Goal: Check status: Check status

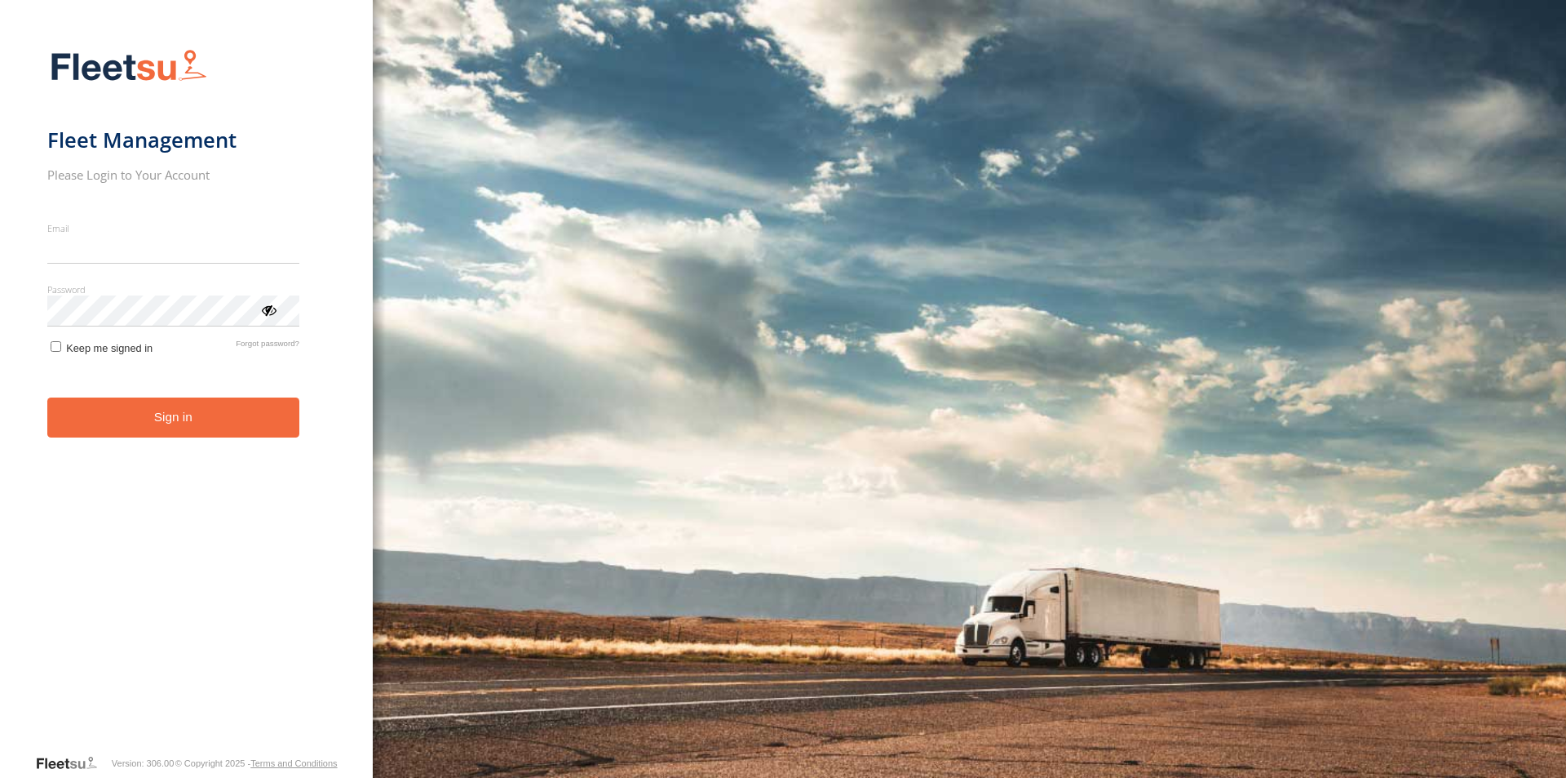
type input "**********"
click at [139, 422] on button "Sign in" at bounding box center [173, 417] width 252 height 40
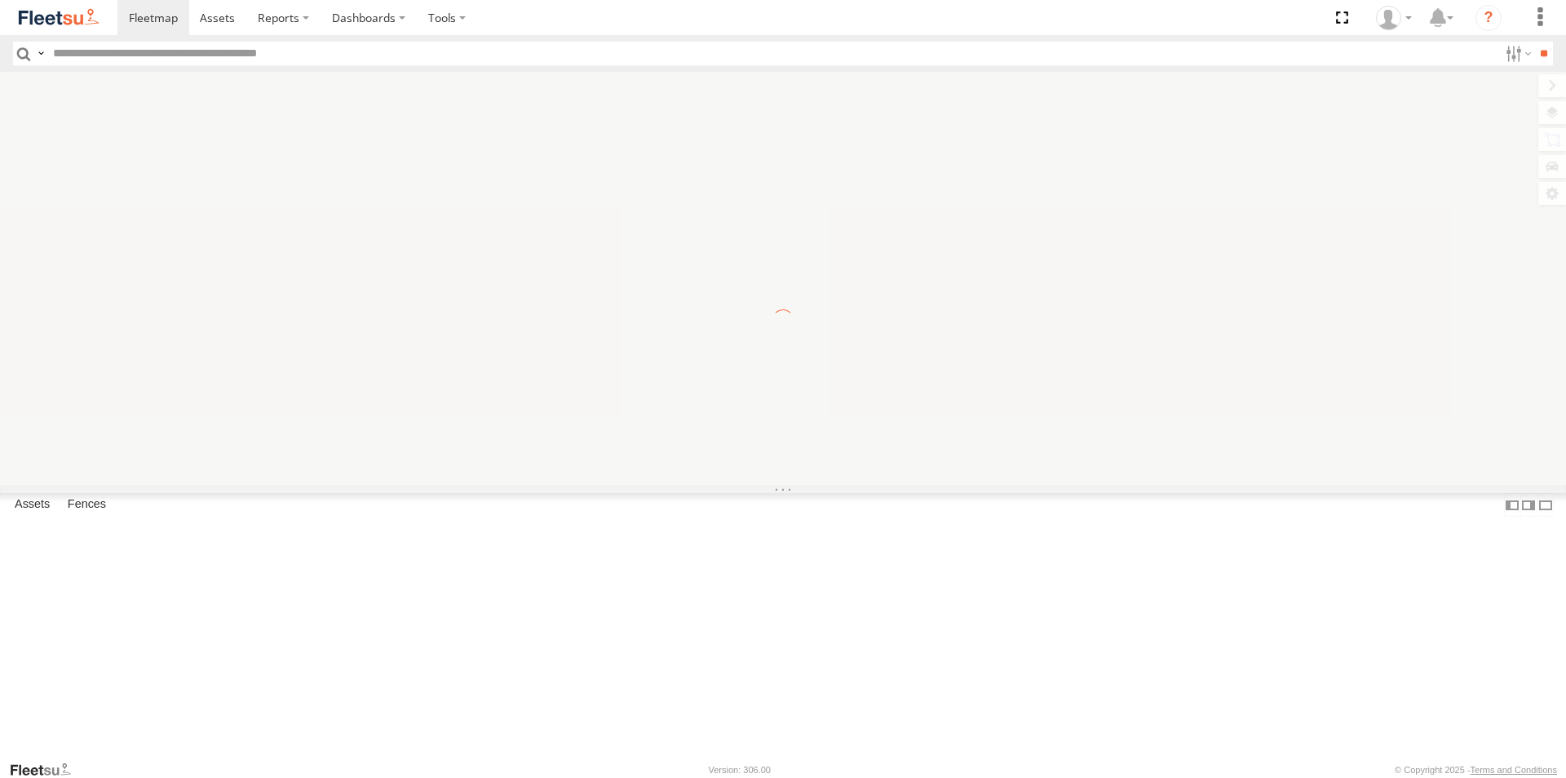
click at [169, 61] on input "text" at bounding box center [773, 54] width 1452 height 24
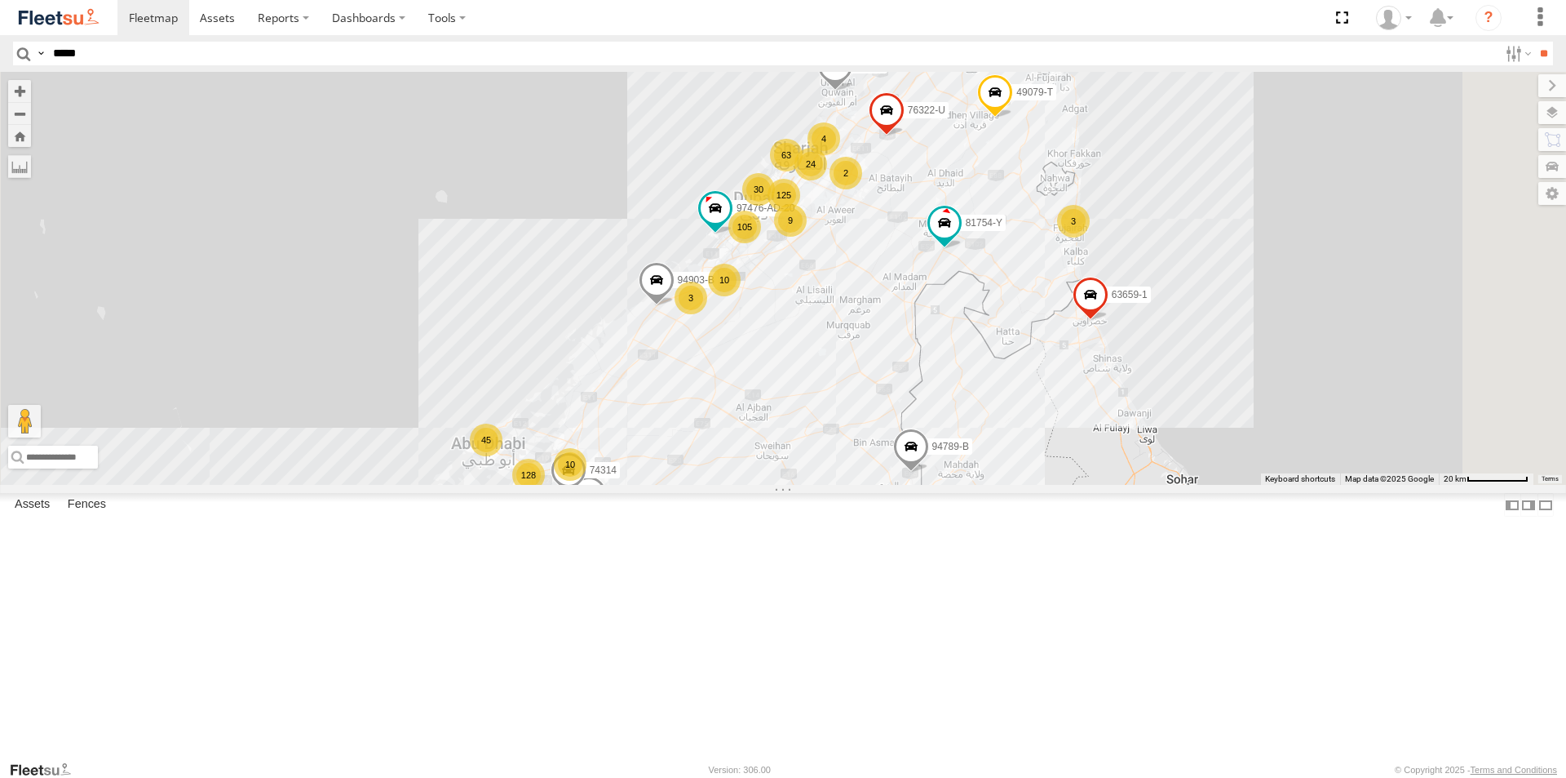
type input "*****"
click at [1535, 42] on input "**" at bounding box center [1544, 54] width 19 height 24
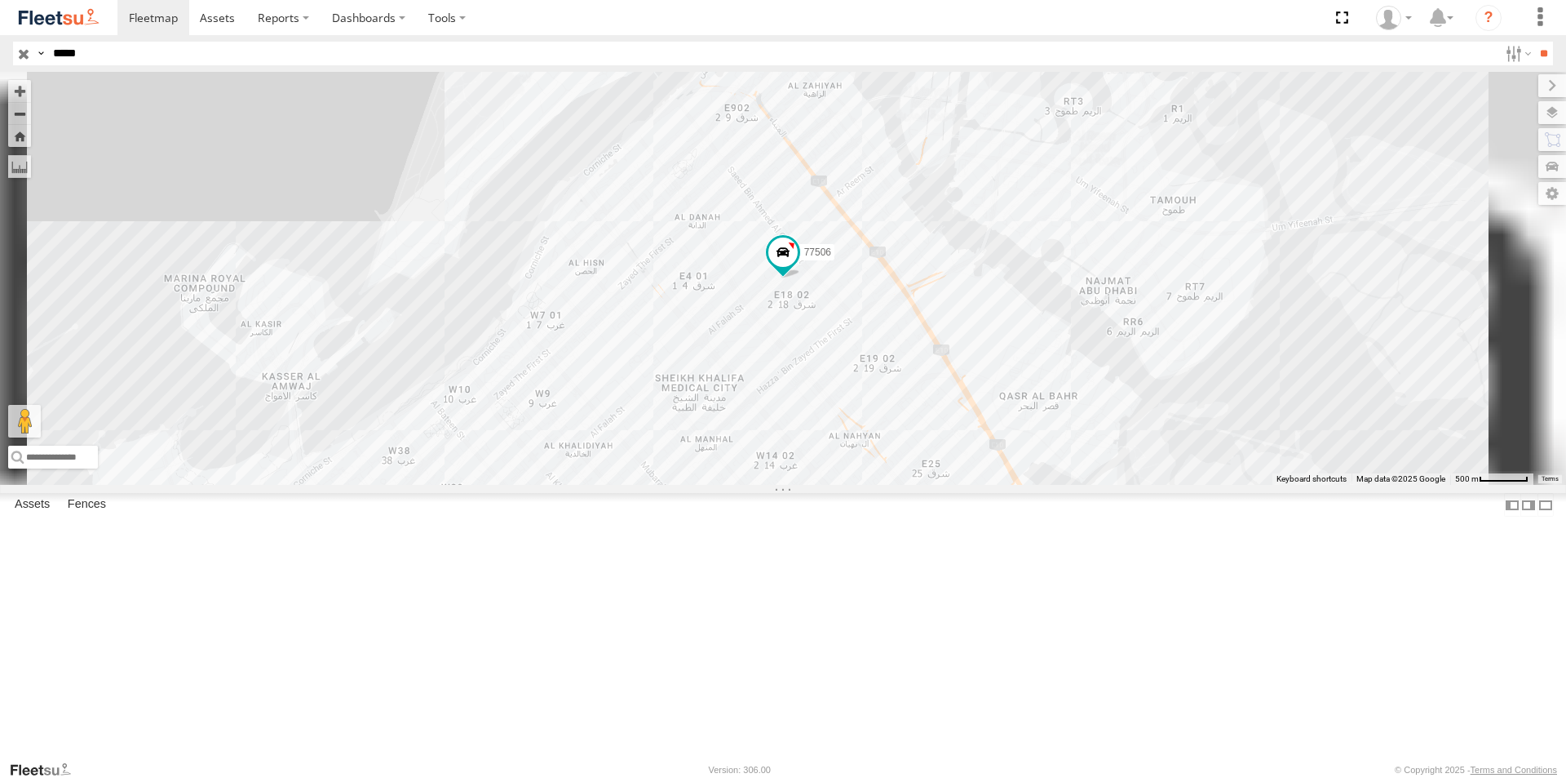
click at [0, 0] on div "77506" at bounding box center [0, 0] width 0 height 0
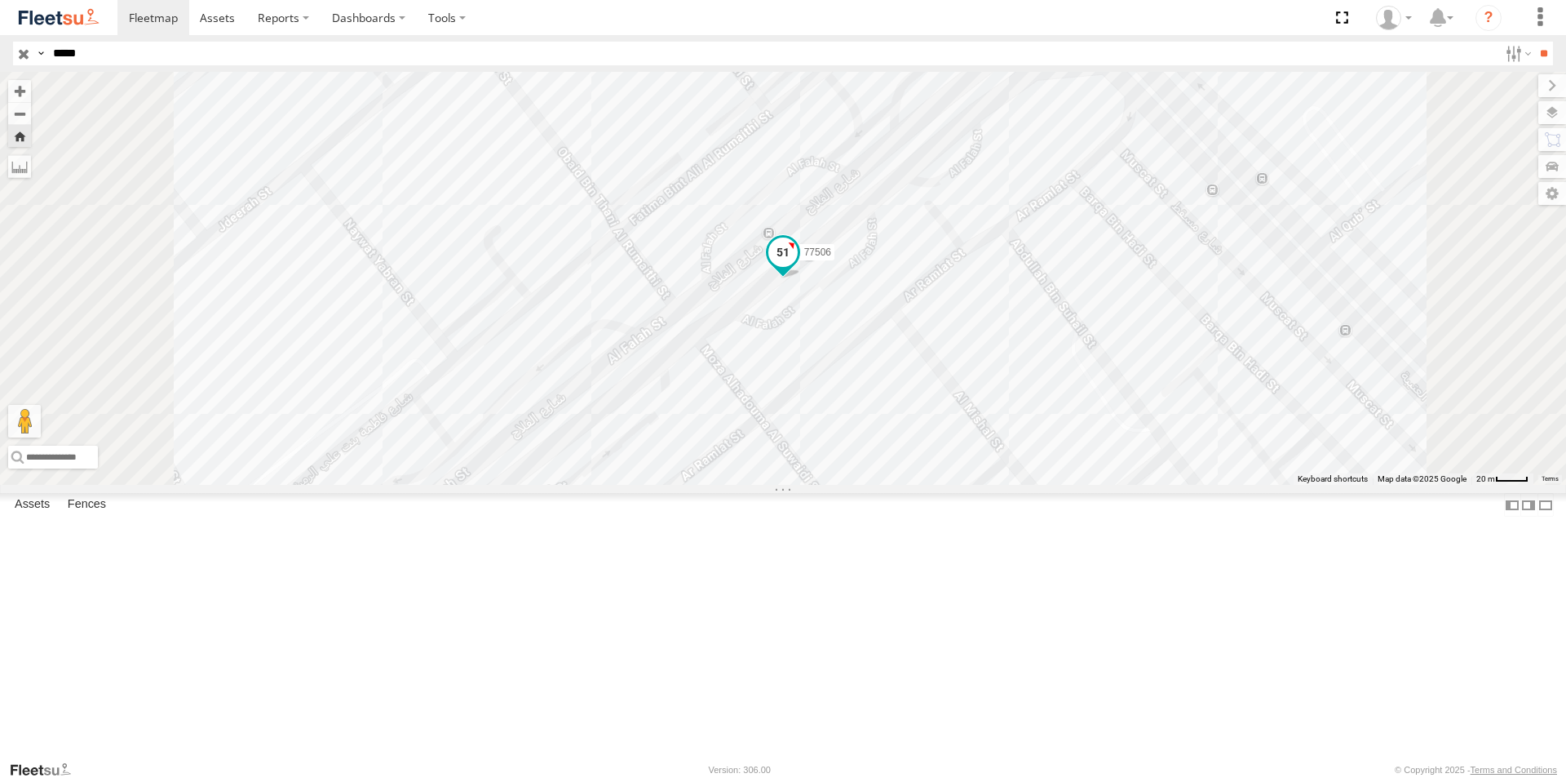
click at [798, 267] on span at bounding box center [783, 251] width 29 height 29
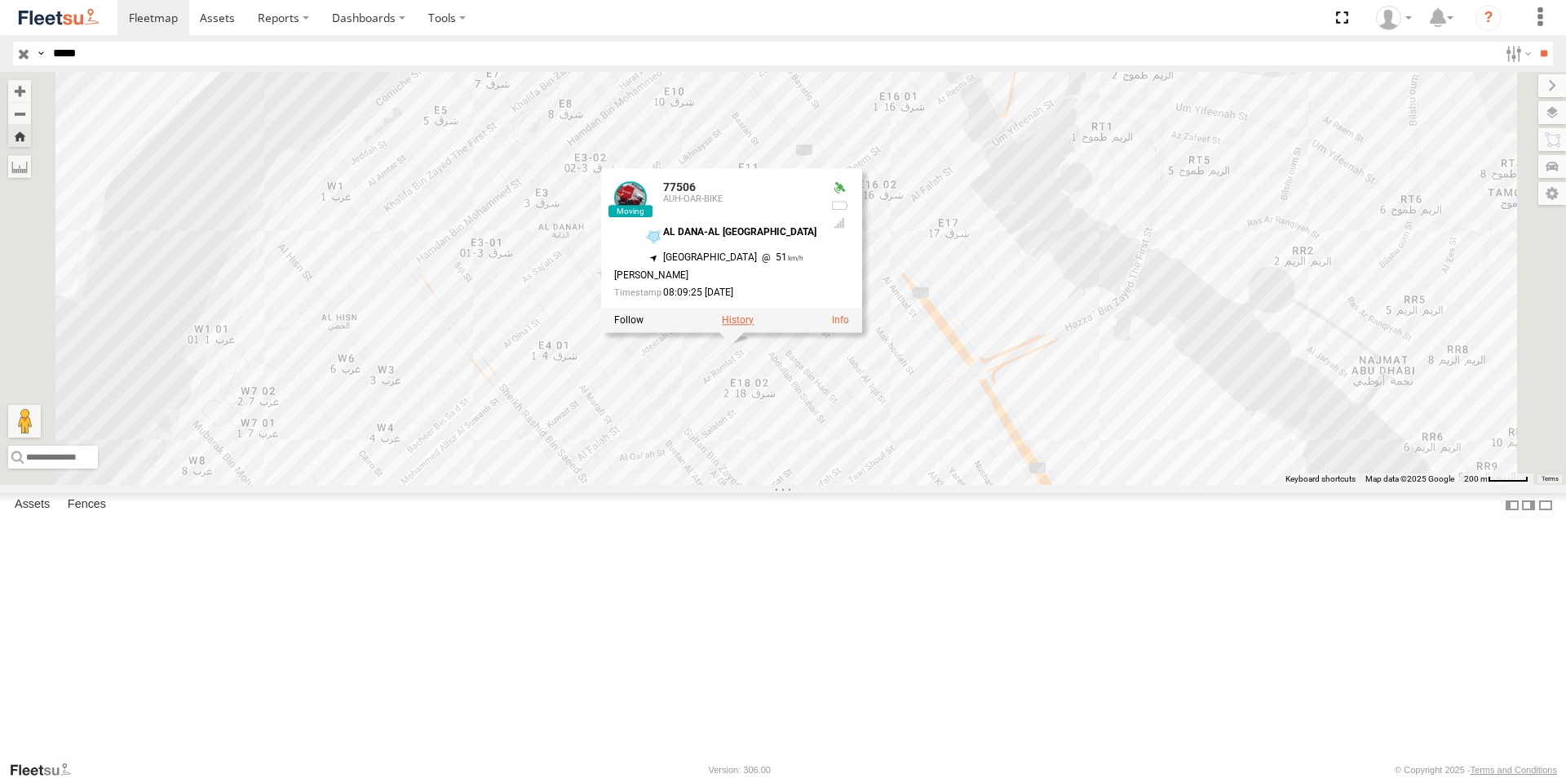
click at [754, 326] on label at bounding box center [738, 319] width 32 height 11
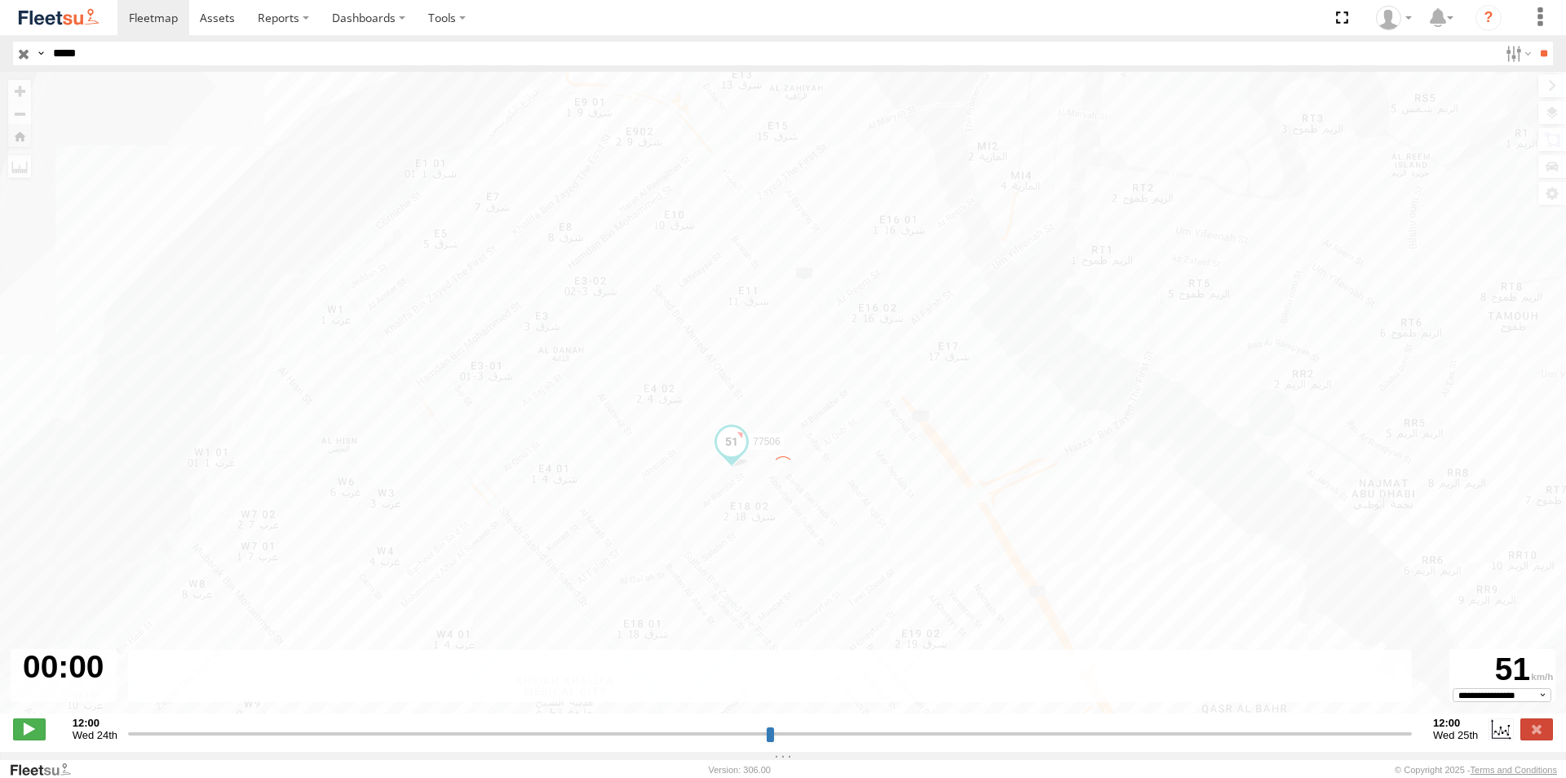
type input "**********"
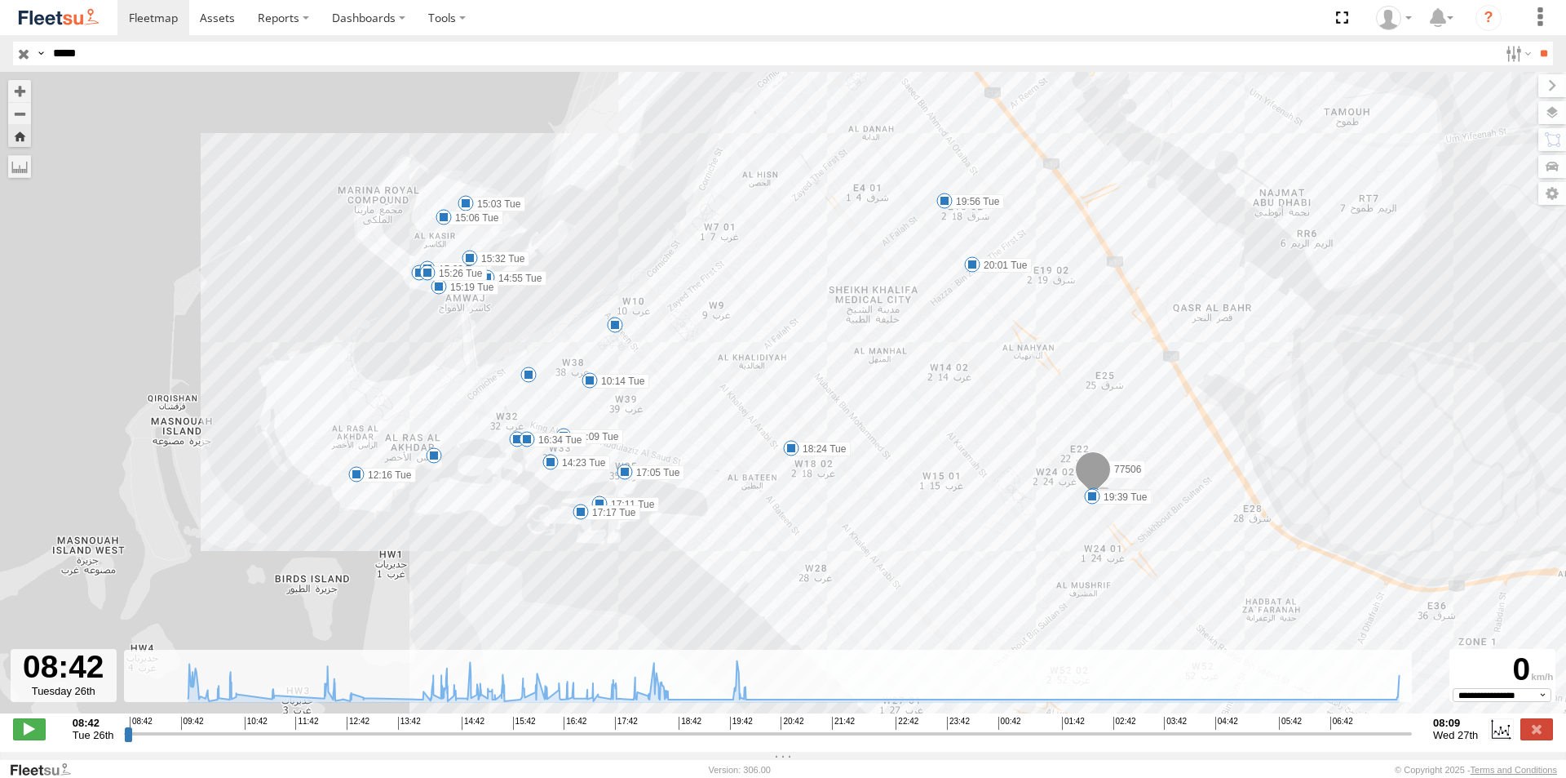
drag, startPoint x: 742, startPoint y: 514, endPoint x: 592, endPoint y: 444, distance: 165.7
click at [592, 444] on label "16:09 Tue" at bounding box center [594, 436] width 60 height 15
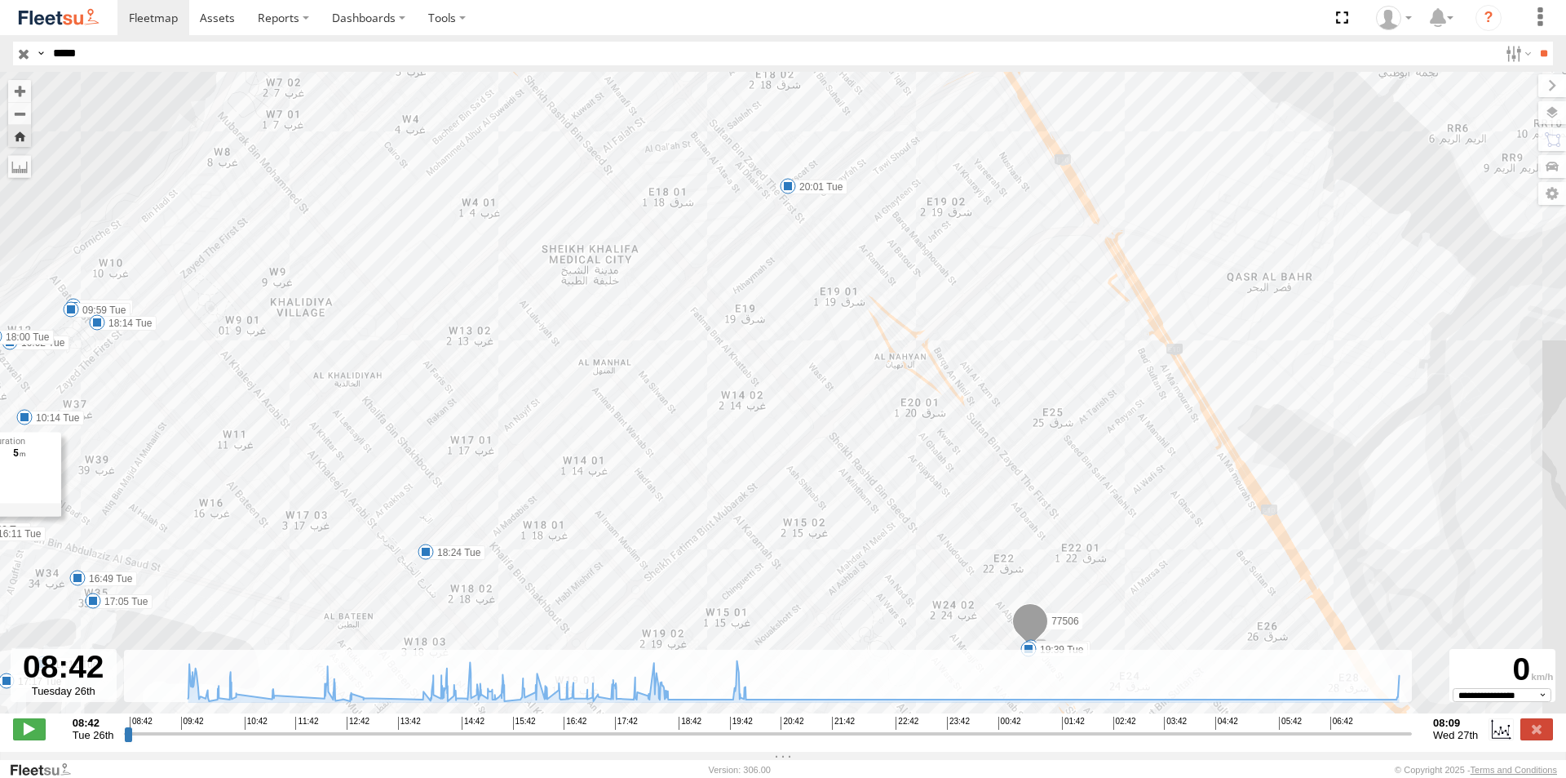
drag, startPoint x: 456, startPoint y: 438, endPoint x: 788, endPoint y: 539, distance: 347.1
click at [791, 545] on div "77506 10:14 Tue 12:16 Tue 14:13 Tue 14:55 Tue 15:03 Tue 15:06 Tue 15:15 Tue 15:…" at bounding box center [783, 401] width 1566 height 658
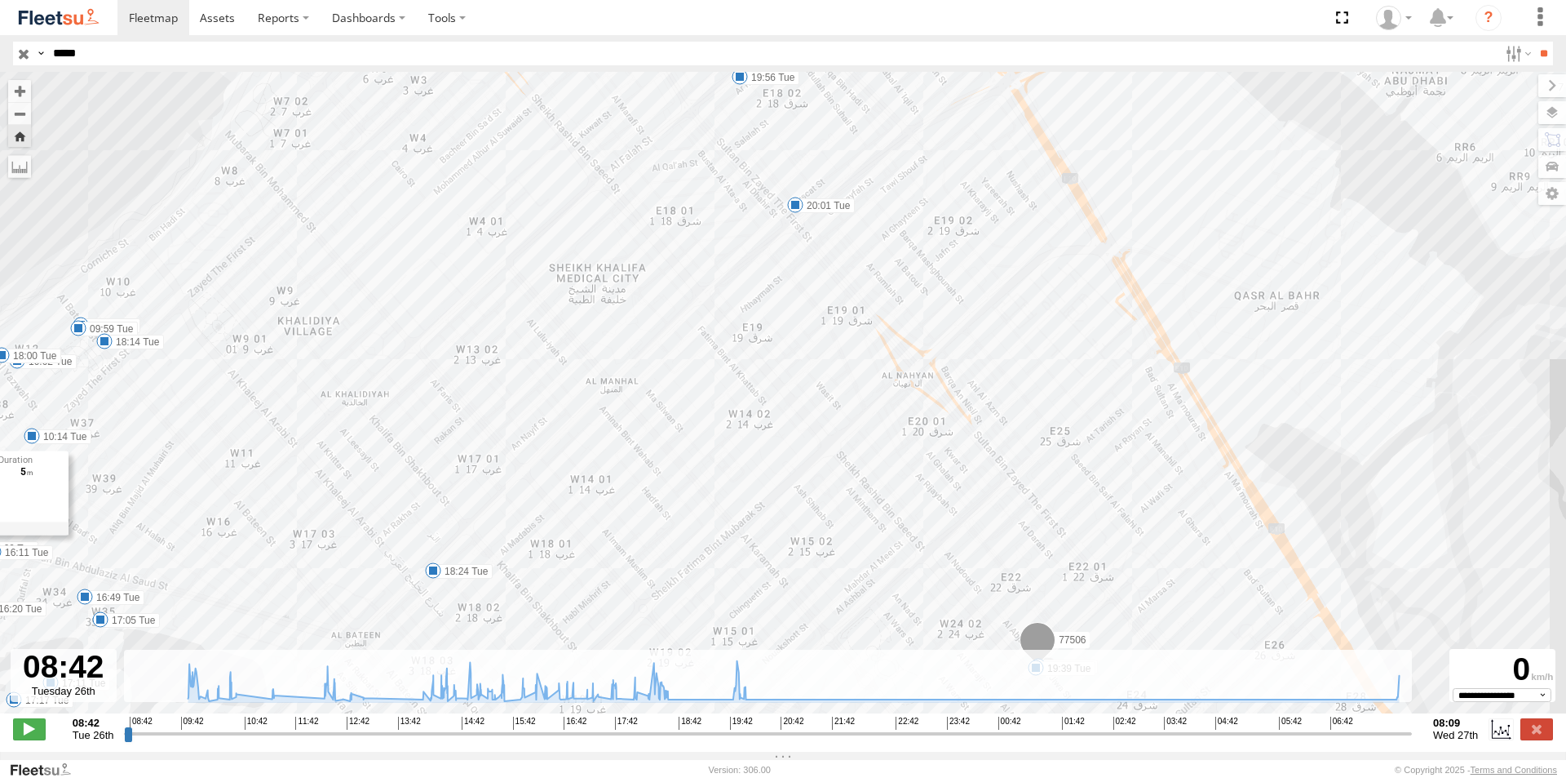
drag, startPoint x: 383, startPoint y: 463, endPoint x: 352, endPoint y: 520, distance: 65.4
click at [396, 527] on div "77506 10:14 Tue 12:16 Tue 14:13 Tue 14:55 Tue 15:03 Tue 15:06 Tue 15:15 Tue 15:…" at bounding box center [783, 401] width 1566 height 658
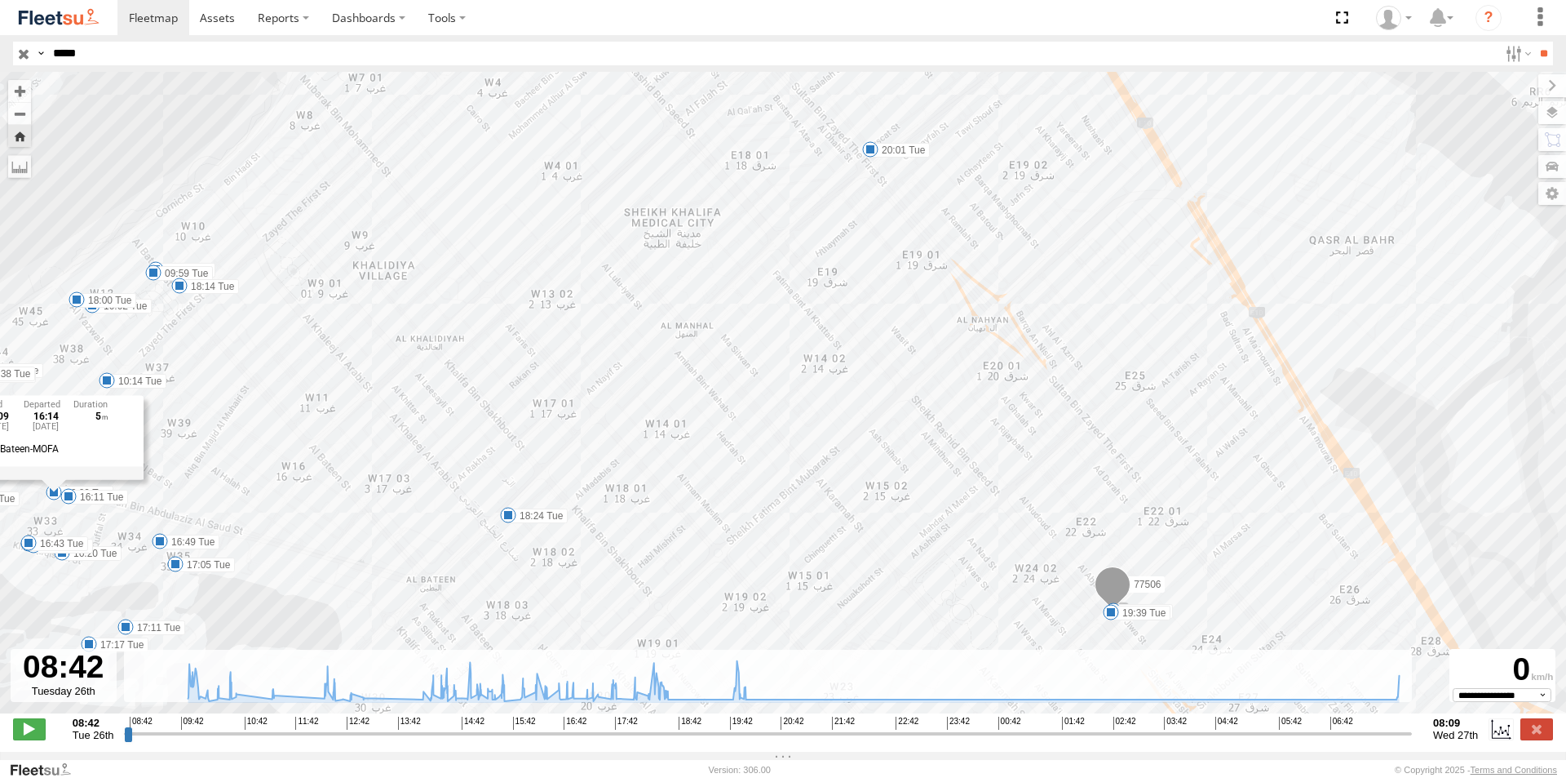
drag, startPoint x: 321, startPoint y: 455, endPoint x: 423, endPoint y: 392, distance: 119.8
click at [402, 370] on div "77506 10:14 Tue 12:16 Tue 14:13 Tue 14:55 Tue 15:03 Tue 15:06 Tue 15:15 Tue 15:…" at bounding box center [783, 401] width 1566 height 658
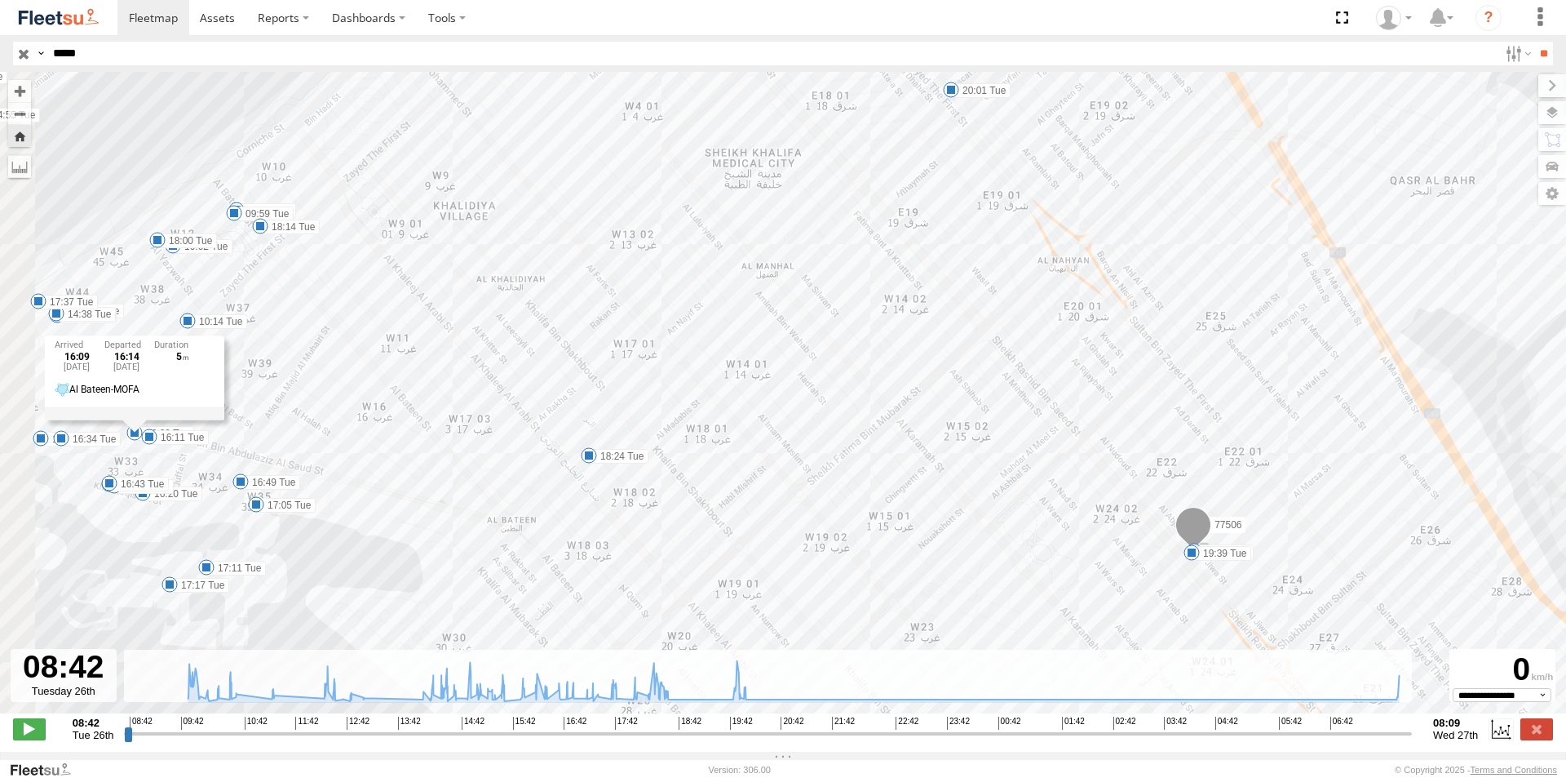
drag, startPoint x: 488, startPoint y: 521, endPoint x: 608, endPoint y: 441, distance: 144.1
click at [608, 441] on div "77506 10:14 Tue 12:16 Tue 14:13 Tue 14:55 Tue 15:03 Tue 15:06 Tue 15:15 Tue 15:…" at bounding box center [783, 401] width 1566 height 658
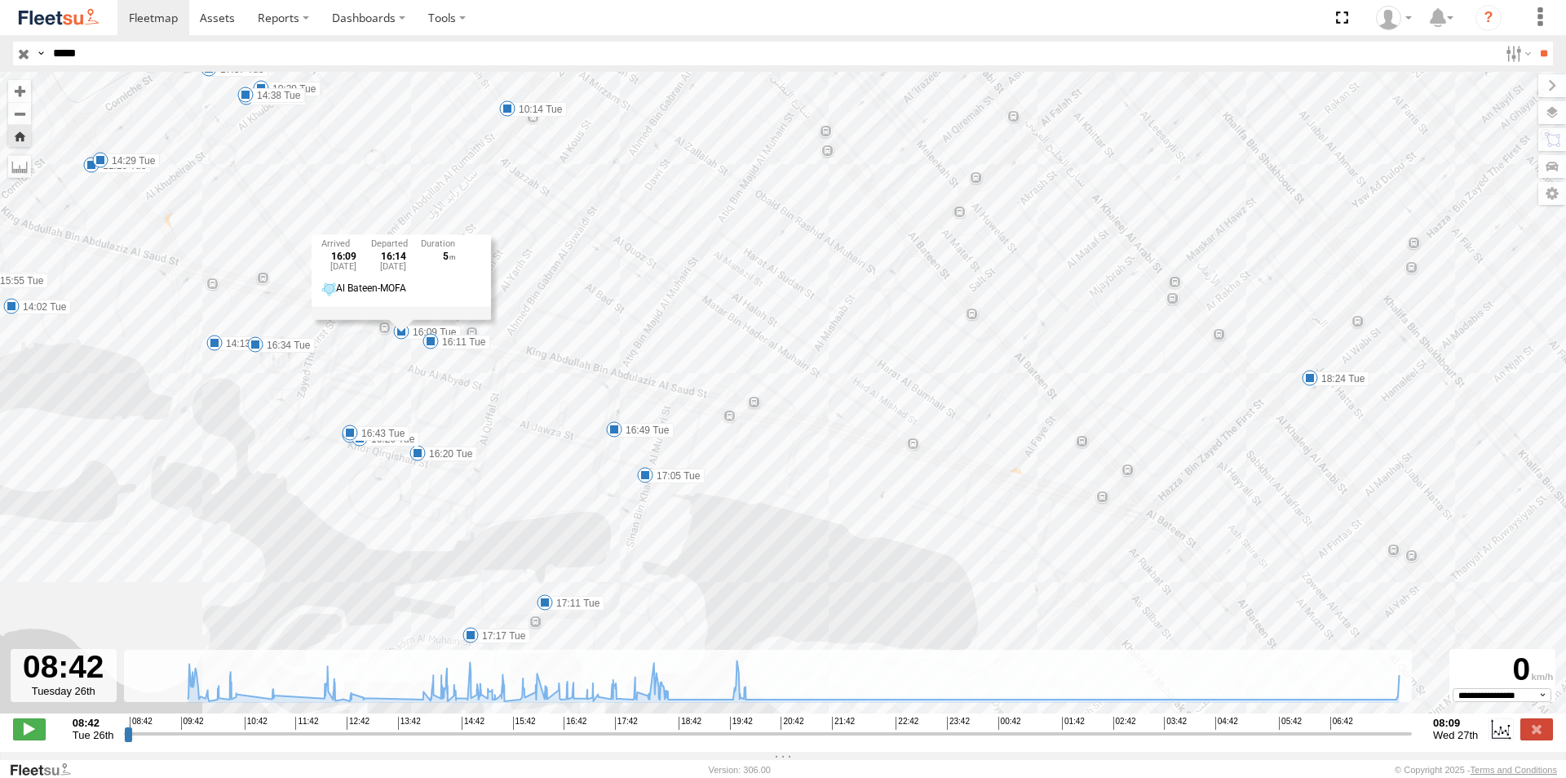
drag, startPoint x: 237, startPoint y: 340, endPoint x: 481, endPoint y: 345, distance: 244.0
click at [481, 345] on label "16:11 Tue" at bounding box center [461, 342] width 60 height 15
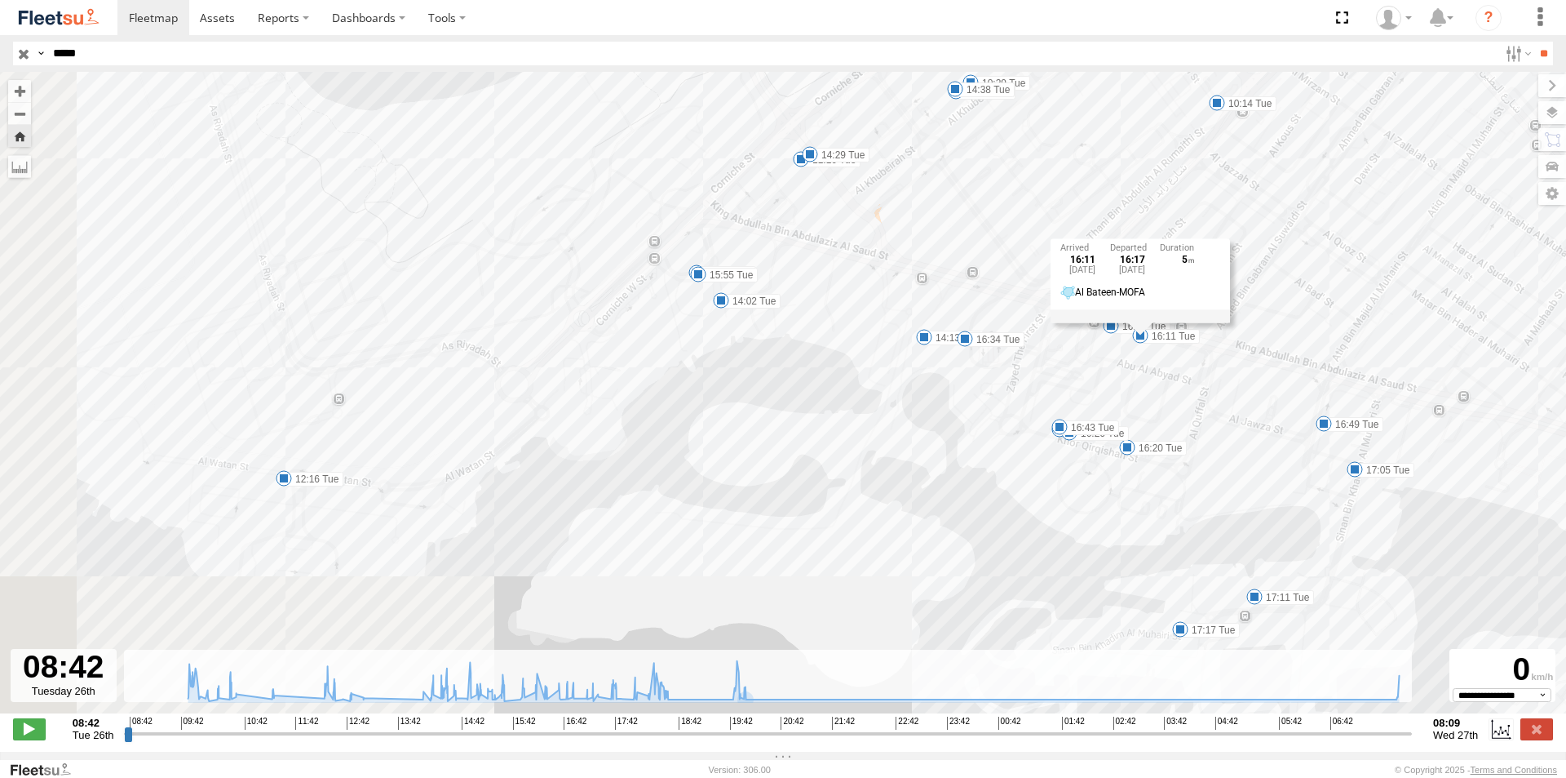
drag, startPoint x: 344, startPoint y: 451, endPoint x: 980, endPoint y: 359, distance: 642.2
click at [1009, 388] on div "77506 10:14 Tue 12:16 Tue 14:13 Tue 14:55 Tue 15:03 Tue 15:06 Tue 15:15 Tue 15:…" at bounding box center [783, 401] width 1566 height 658
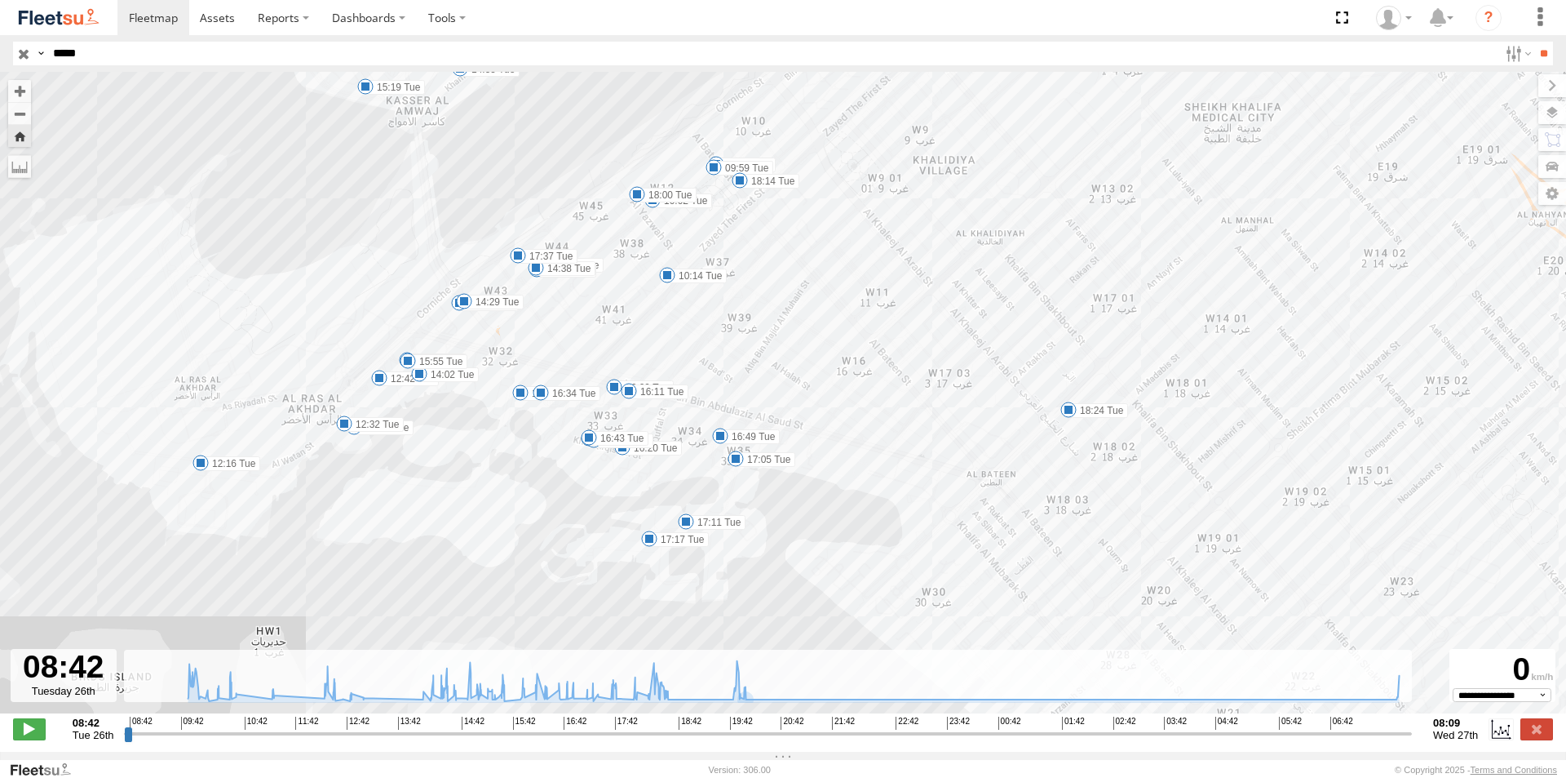
drag, startPoint x: 758, startPoint y: 392, endPoint x: 477, endPoint y: 467, distance: 290.5
click at [478, 467] on div "77506 10:14 Tue 12:16 Tue 14:13 Tue 14:55 Tue 15:03 Tue 15:06 Tue 15:15 Tue 15:…" at bounding box center [783, 401] width 1566 height 658
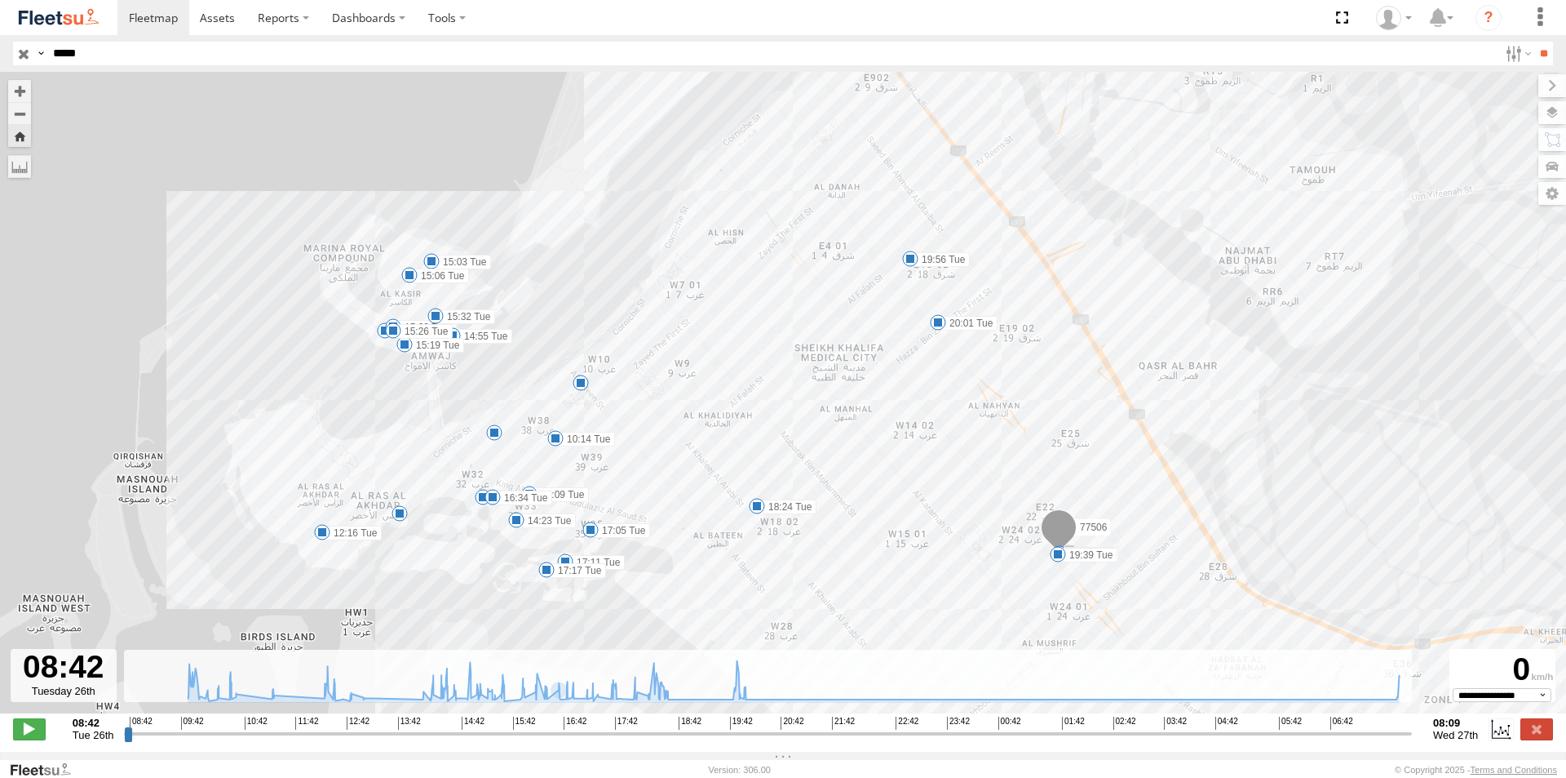
click at [1206, 491] on div "77506 10:14 Tue 12:16 Tue 14:13 Tue 14:55 Tue 15:03 Tue 15:06 Tue 15:15 Tue 15:…" at bounding box center [783, 401] width 1566 height 658
click at [101, 54] on input "*****" at bounding box center [773, 54] width 1452 height 24
